Goal: Check status: Check status

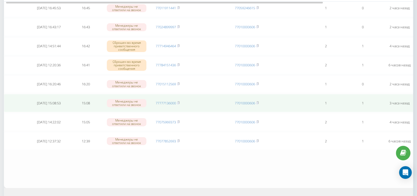
scroll to position [174, 0]
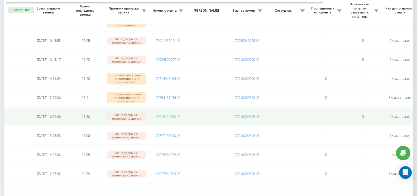
click at [168, 114] on link "77015112569" at bounding box center [166, 116] width 20 height 5
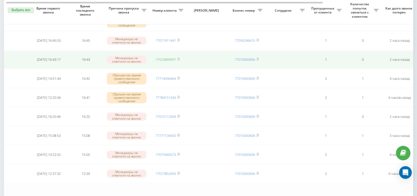
click at [163, 57] on link "77024899997" at bounding box center [166, 59] width 20 height 5
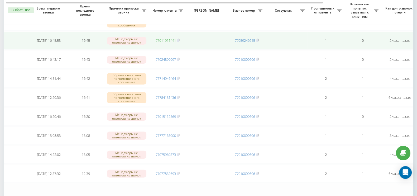
click at [168, 38] on link "77011911441" at bounding box center [166, 40] width 20 height 5
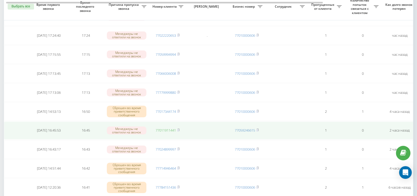
scroll to position [75, 0]
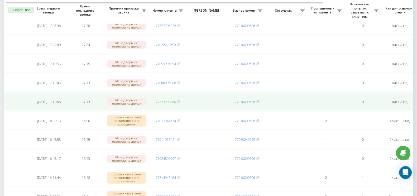
click at [166, 100] on link "77779999880" at bounding box center [166, 101] width 20 height 5
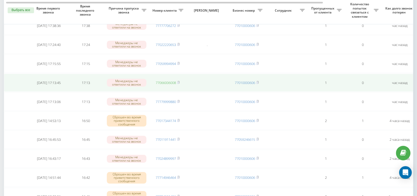
click at [164, 81] on link "77066006008" at bounding box center [166, 82] width 20 height 5
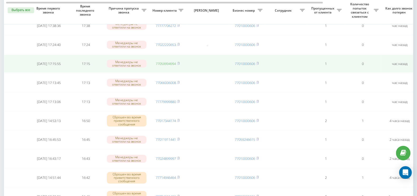
click at [168, 62] on link "77059994994" at bounding box center [166, 63] width 20 height 5
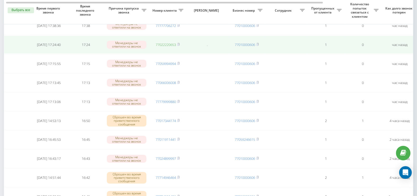
click at [165, 44] on link "77022220653" at bounding box center [166, 44] width 20 height 5
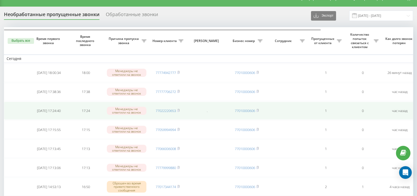
scroll to position [0, 0]
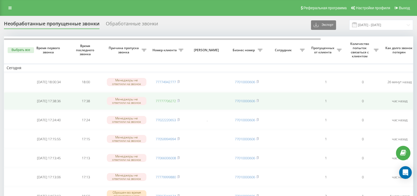
click at [166, 101] on link "77777706272" at bounding box center [166, 100] width 20 height 5
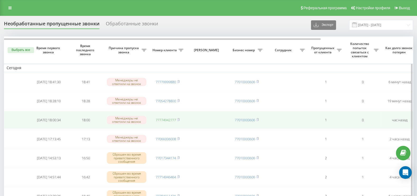
click at [173, 120] on link "77774942777" at bounding box center [166, 119] width 20 height 5
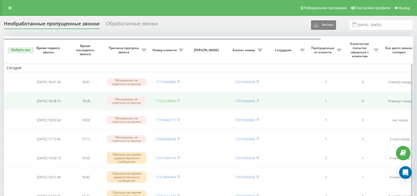
click at [166, 100] on link "77054278800" at bounding box center [166, 100] width 20 height 5
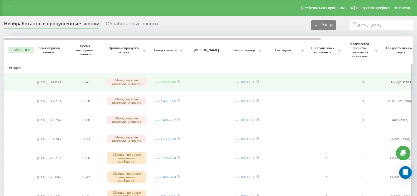
click at [166, 82] on link "77779999880" at bounding box center [166, 81] width 20 height 5
